Goal: Task Accomplishment & Management: Use online tool/utility

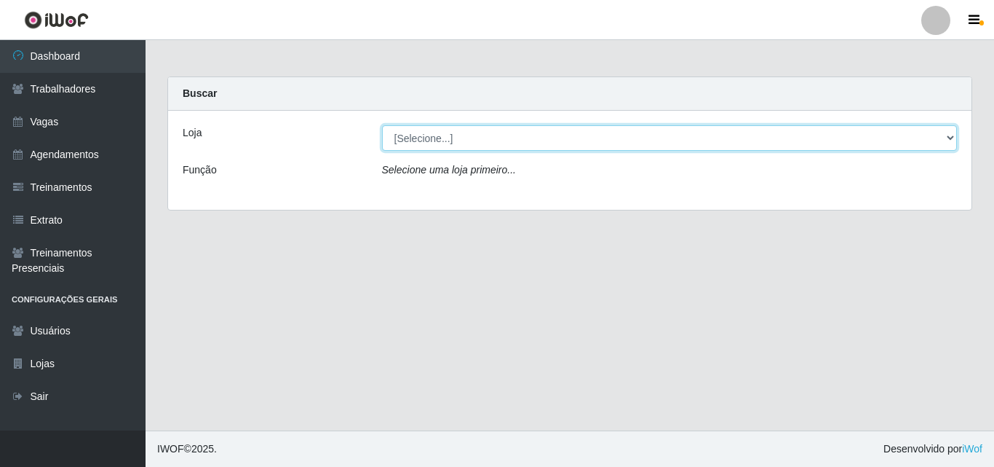
click at [477, 136] on select "[Selecione...] Castelinho Supermercado" at bounding box center [670, 137] width 576 height 25
select select "377"
click at [382, 125] on select "[Selecione...] Castelinho Supermercado" at bounding box center [670, 137] width 576 height 25
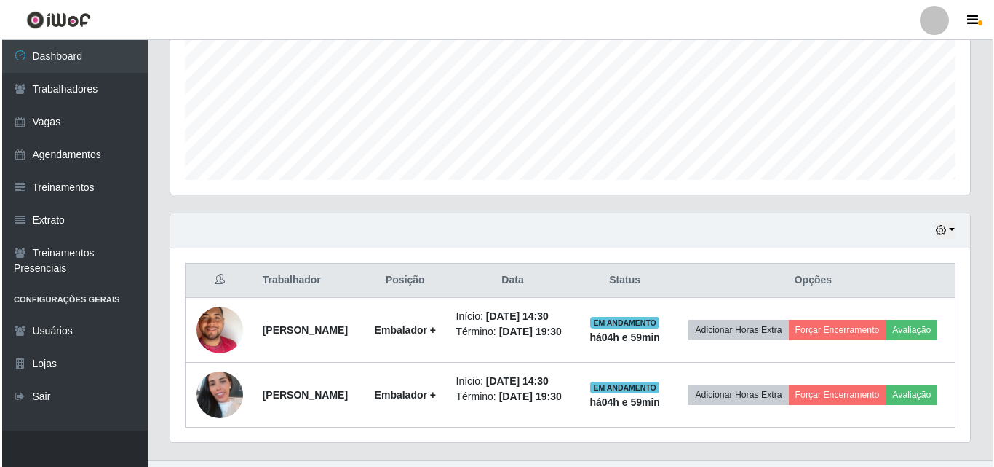
scroll to position [392, 0]
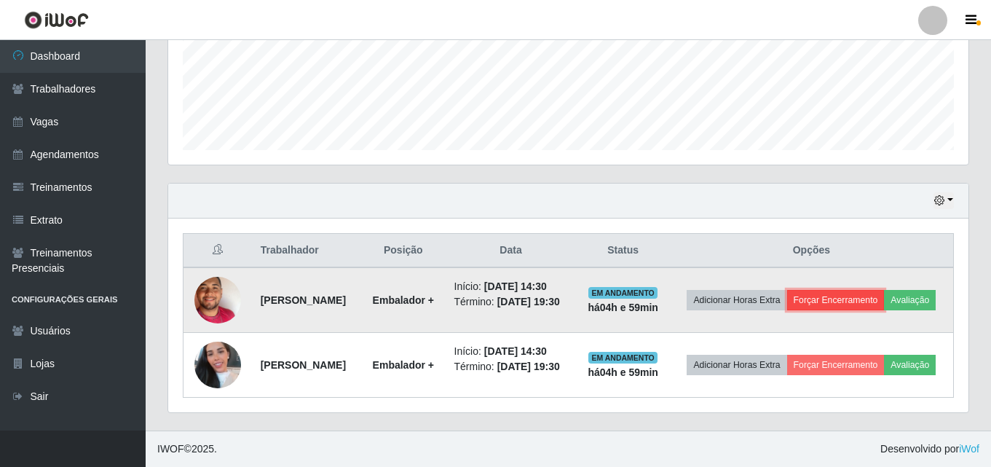
click at [884, 290] on button "Forçar Encerramento" at bounding box center [836, 300] width 98 height 20
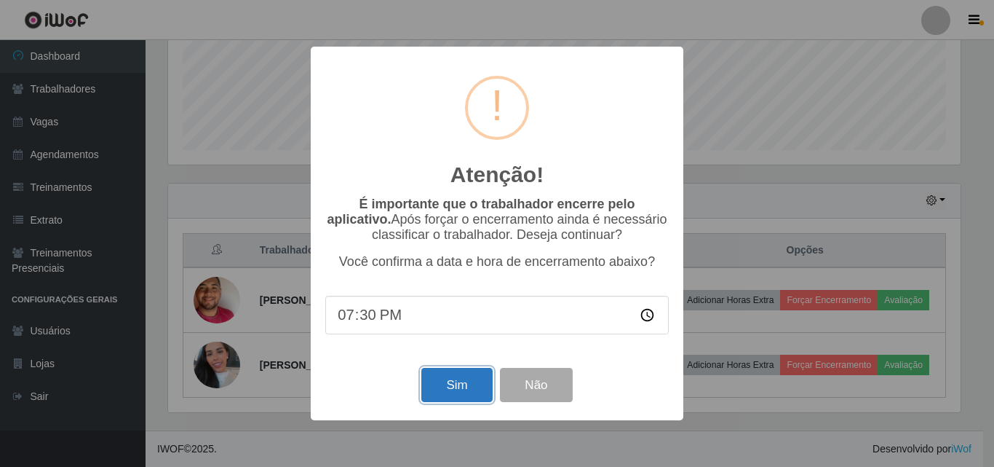
click at [472, 381] on button "Sim" at bounding box center [456, 385] width 71 height 34
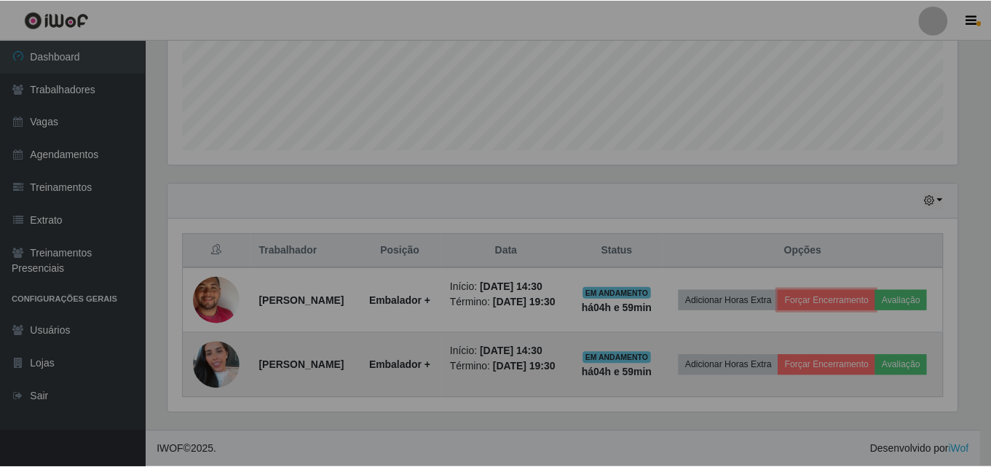
scroll to position [302, 800]
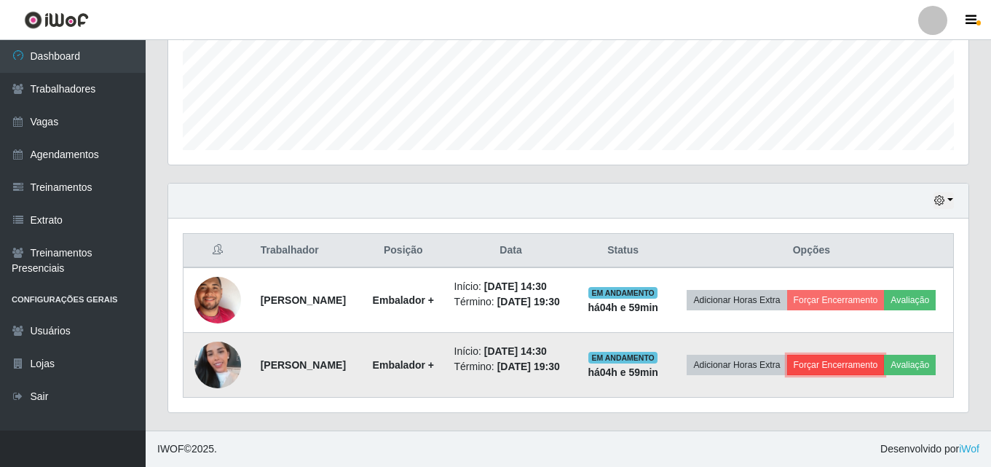
click at [854, 355] on button "Forçar Encerramento" at bounding box center [836, 365] width 98 height 20
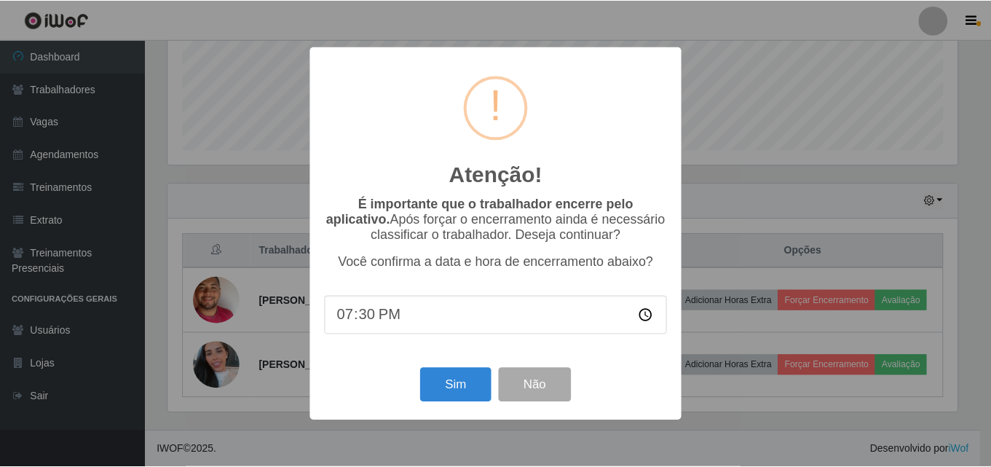
scroll to position [241, 0]
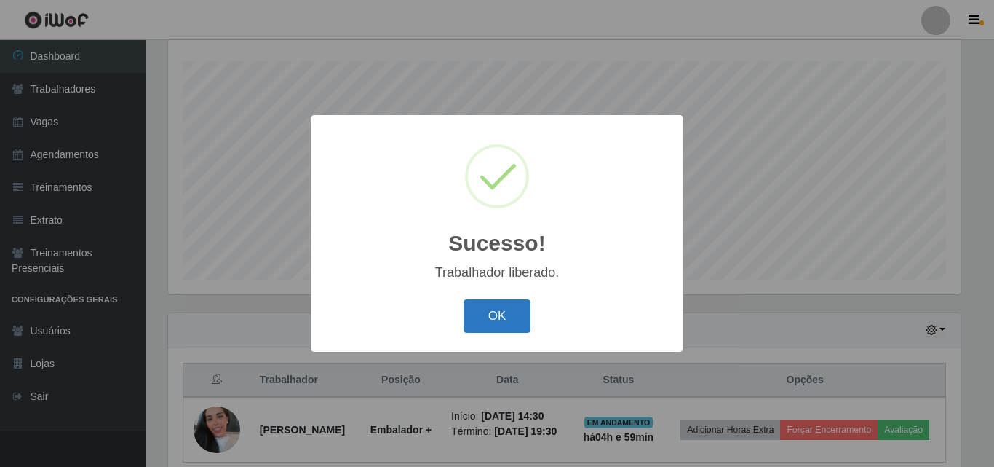
click at [498, 317] on button "OK" at bounding box center [498, 316] width 68 height 34
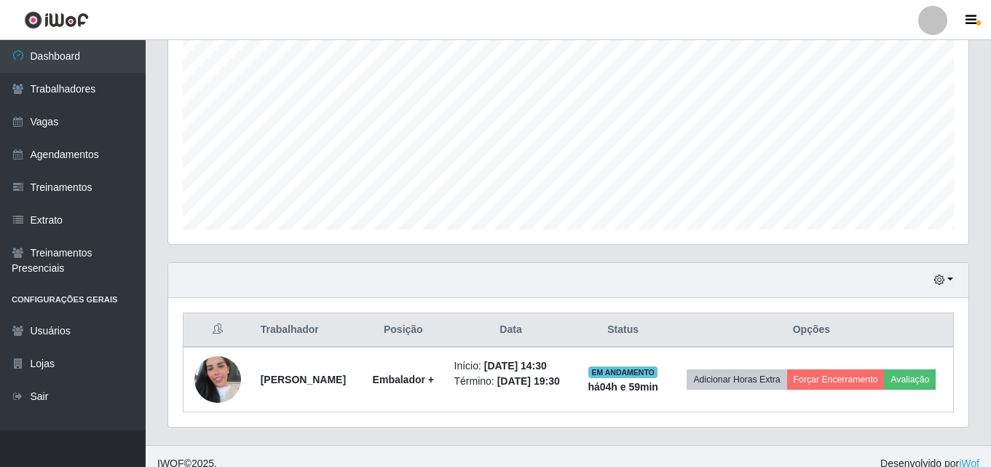
scroll to position [306, 0]
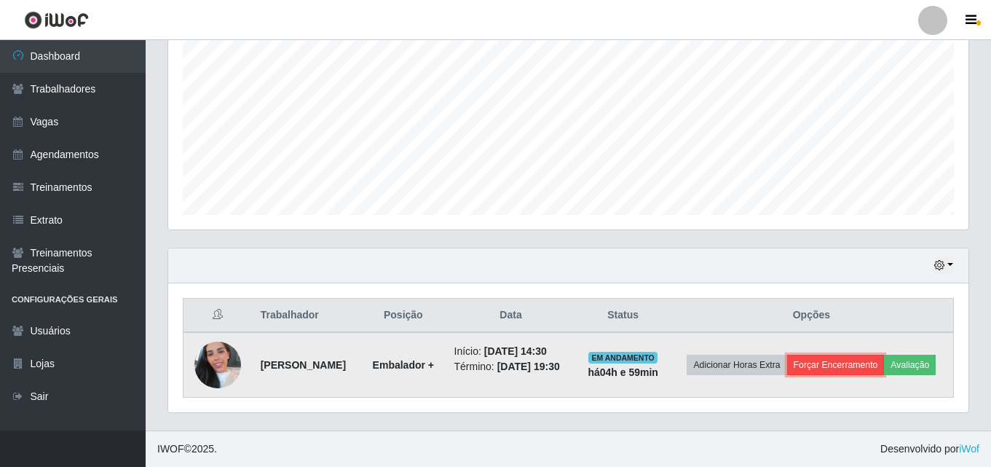
click at [815, 358] on button "Forçar Encerramento" at bounding box center [836, 365] width 98 height 20
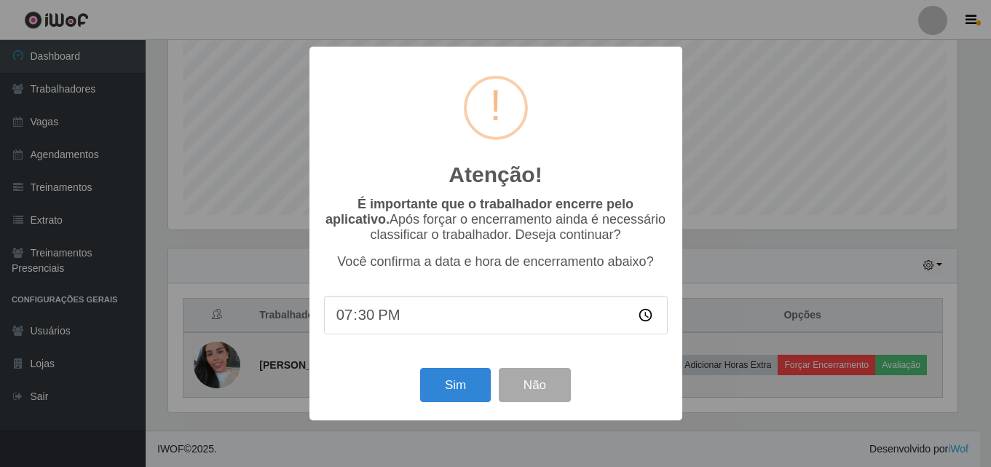
scroll to position [302, 793]
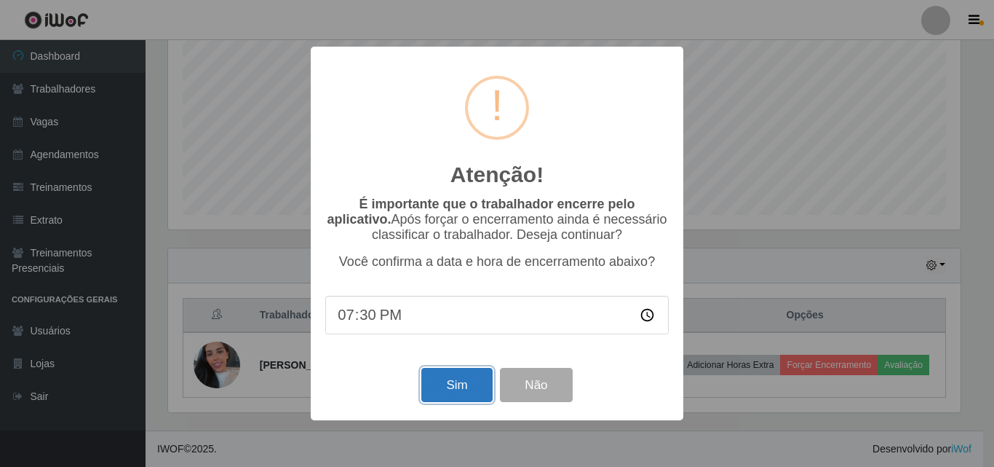
click at [464, 381] on button "Sim" at bounding box center [456, 385] width 71 height 34
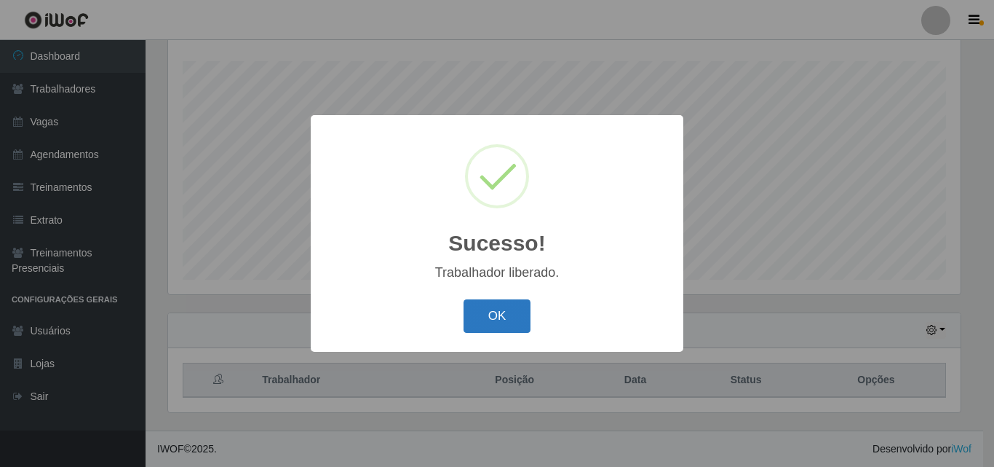
click at [491, 320] on button "OK" at bounding box center [498, 316] width 68 height 34
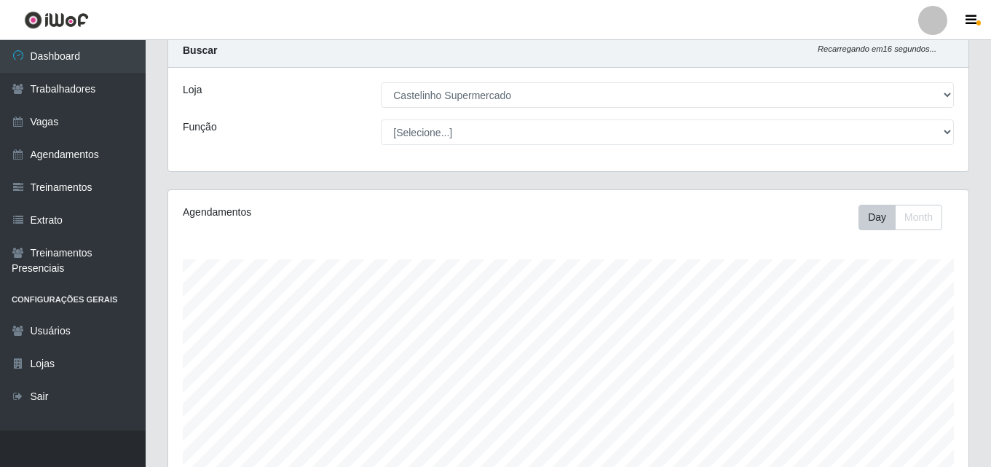
scroll to position [23, 0]
